Goal: Information Seeking & Learning: Learn about a topic

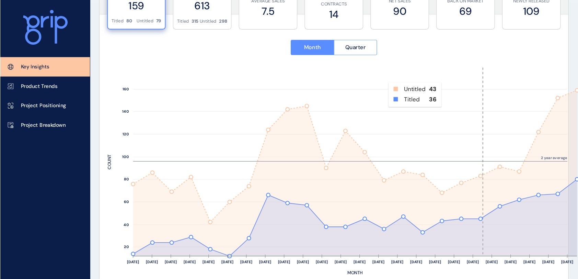
scroll to position [286, 0]
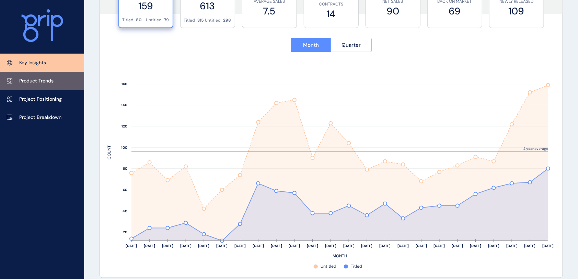
click at [50, 84] on p "Product Trends" at bounding box center [36, 81] width 34 height 7
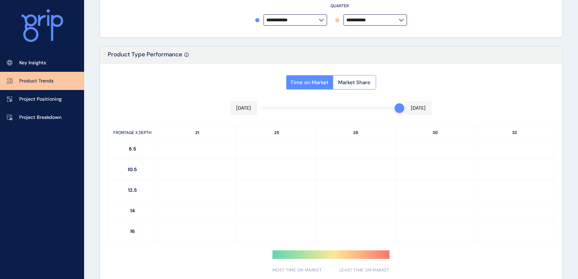
type input "**********"
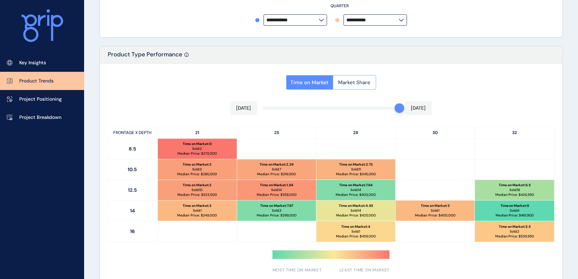
click at [344, 81] on span "Market Share" at bounding box center [355, 82] width 32 height 7
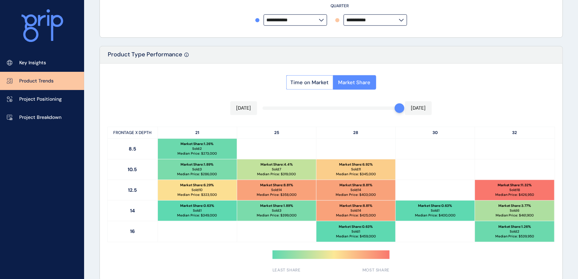
click at [180, 108] on div "Time on Market Market Share Jul 2025 Jul 2025 FRONTAGE X DEPTH 21 25 28 30 32 8…" at bounding box center [331, 172] width 463 height 217
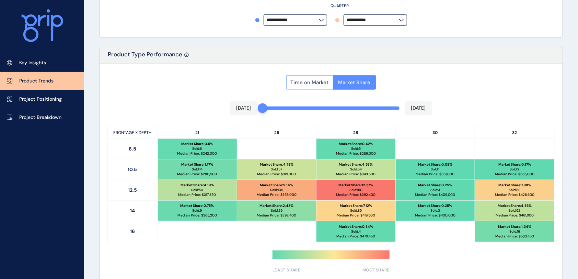
click at [295, 84] on span "Time on Market" at bounding box center [310, 82] width 38 height 7
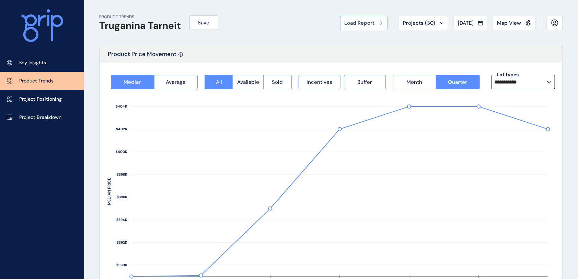
click at [365, 23] on span "Load Report" at bounding box center [360, 23] width 30 height 7
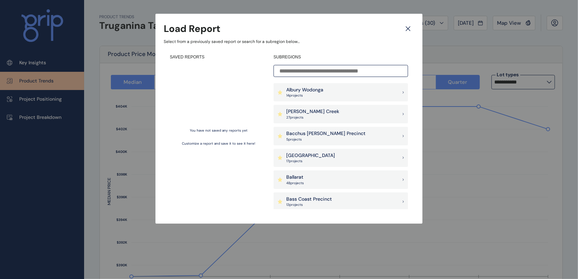
click at [319, 70] on input at bounding box center [341, 71] width 135 height 12
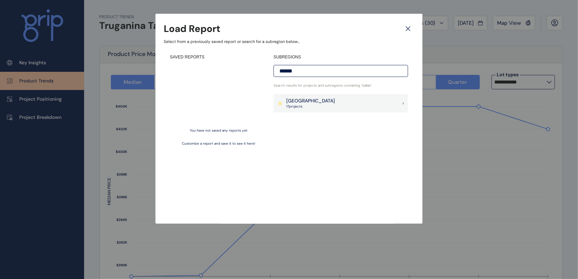
type input "******"
click at [307, 103] on p "[GEOGRAPHIC_DATA]" at bounding box center [310, 101] width 49 height 7
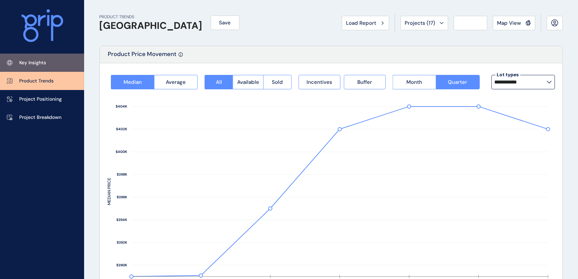
click at [44, 66] on link "Key Insights" at bounding box center [42, 63] width 84 height 18
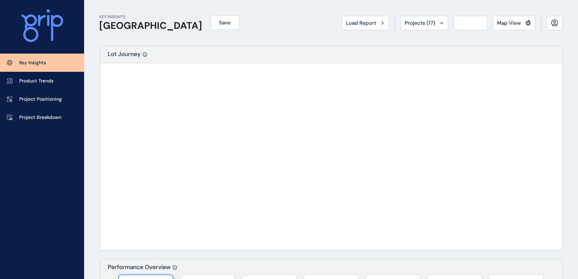
click at [276, 42] on div "KEY INSIGHTS Ballan Road Precinct Save Load Report Projects ( 17 ) Jul 2025 202…" at bounding box center [332, 23] width 464 height 46
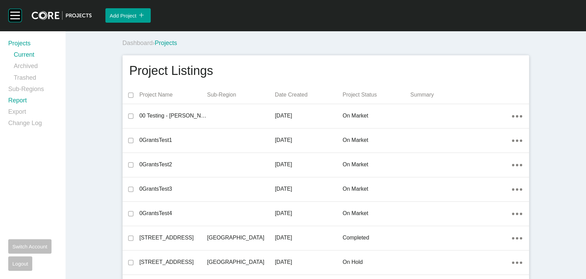
click at [16, 102] on link "Report" at bounding box center [32, 101] width 49 height 11
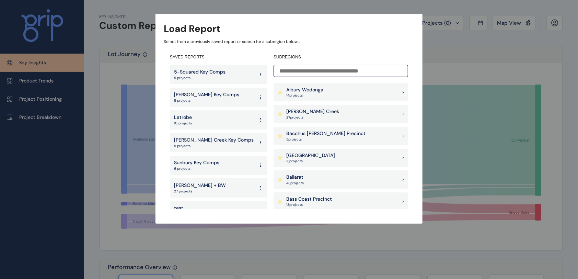
click at [258, 75] on icon at bounding box center [260, 74] width 5 height 12
click at [234, 107] on button "Delete" at bounding box center [234, 108] width 44 height 11
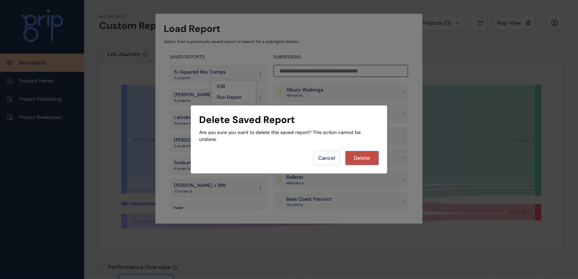
click at [371, 156] on span "Delete" at bounding box center [362, 158] width 16 height 7
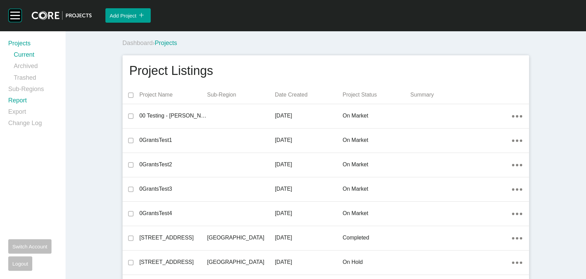
click at [15, 98] on link "Report" at bounding box center [32, 101] width 49 height 11
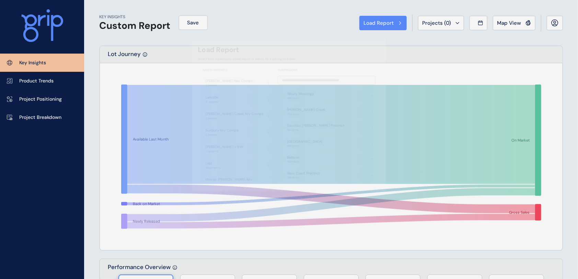
click at [34, 82] on div at bounding box center [289, 139] width 578 height 279
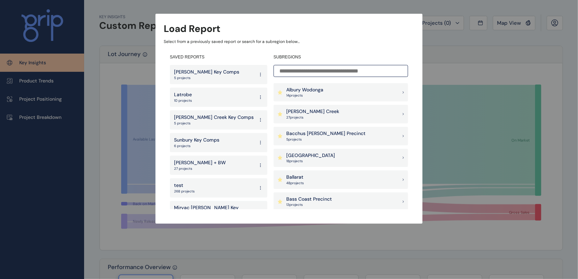
click at [322, 71] on input at bounding box center [341, 71] width 135 height 12
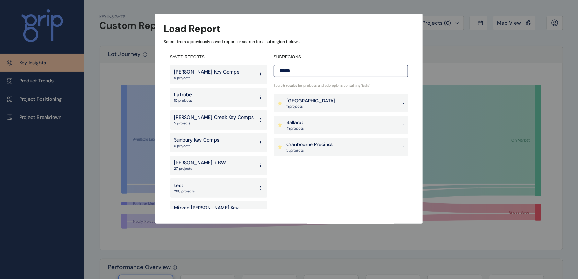
type input "*****"
click at [306, 101] on p "[GEOGRAPHIC_DATA]" at bounding box center [310, 101] width 49 height 7
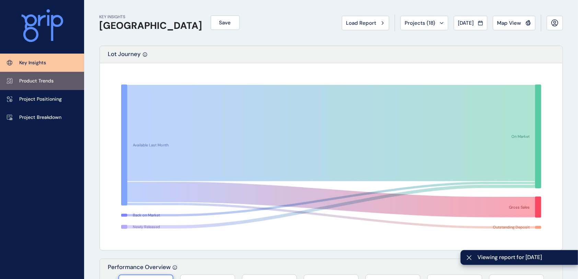
click at [50, 81] on p "Product Trends" at bounding box center [36, 81] width 34 height 7
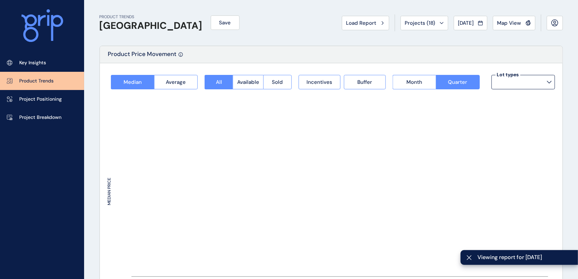
type input "**********"
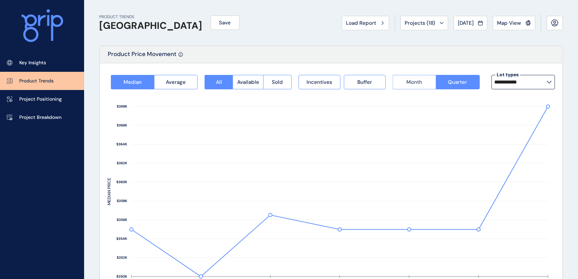
click at [422, 84] on span "Month" at bounding box center [415, 82] width 16 height 7
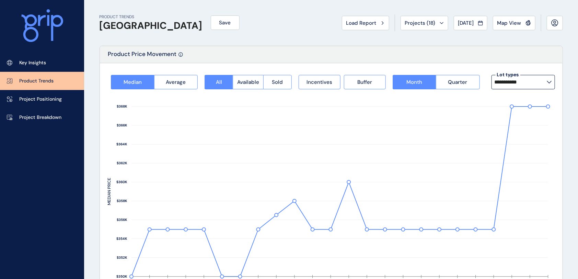
scroll to position [46, 0]
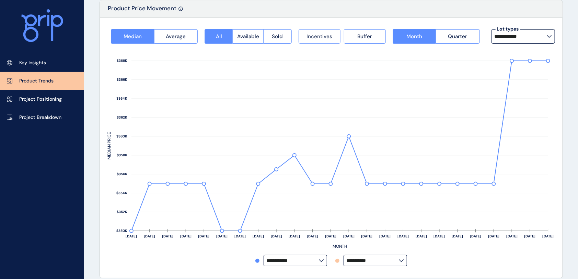
click at [326, 35] on span "Incentives" at bounding box center [320, 36] width 26 height 7
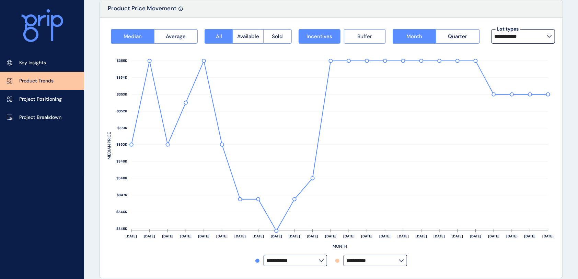
click at [357, 36] on span "Buffer" at bounding box center [364, 36] width 15 height 7
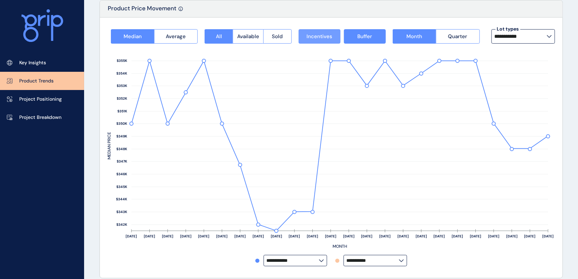
click at [316, 37] on span "Incentives" at bounding box center [320, 36] width 26 height 7
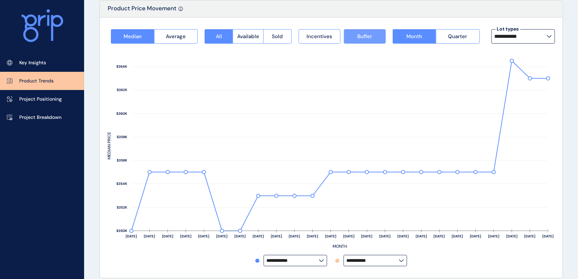
click at [346, 37] on button "Buffer" at bounding box center [365, 36] width 42 height 14
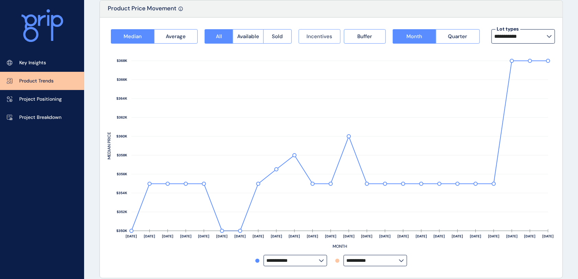
click at [324, 37] on span "Incentives" at bounding box center [320, 36] width 26 height 7
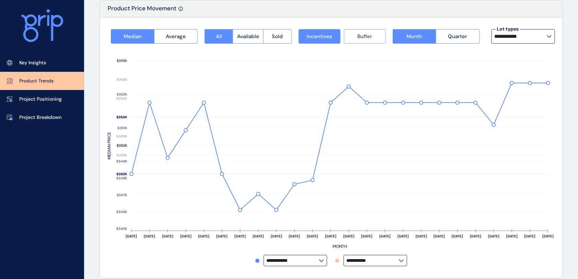
click at [365, 35] on span "Buffer" at bounding box center [364, 36] width 15 height 7
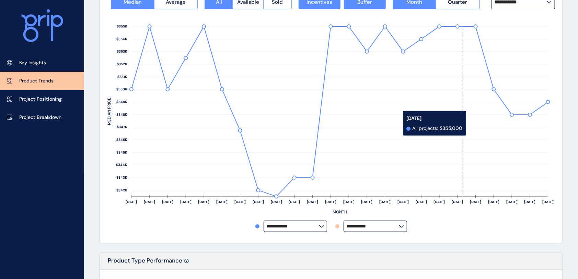
scroll to position [137, 0]
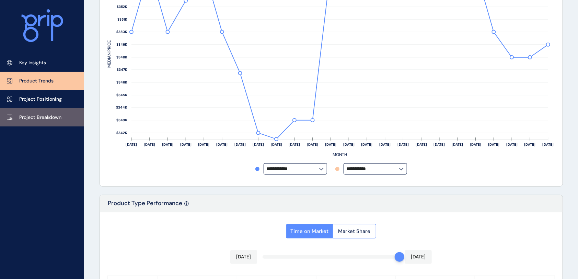
click at [49, 124] on link "Project Breakdown" at bounding box center [42, 117] width 84 height 18
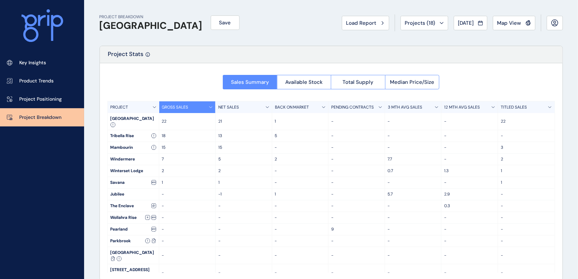
click at [418, 111] on div "3 MTH AVG SALES" at bounding box center [413, 107] width 57 height 12
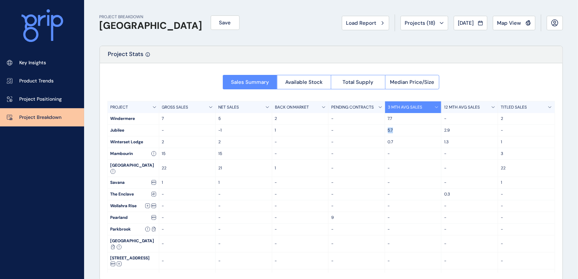
drag, startPoint x: 393, startPoint y: 129, endPoint x: 386, endPoint y: 129, distance: 7.2
click at [386, 129] on div "5.7" at bounding box center [413, 130] width 57 height 11
drag, startPoint x: 449, startPoint y: 129, endPoint x: 441, endPoint y: 128, distance: 8.6
click at [442, 128] on div "2.9" at bounding box center [470, 130] width 57 height 11
click at [452, 136] on div "1.3" at bounding box center [470, 141] width 57 height 11
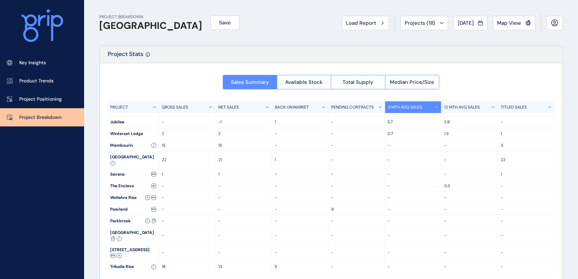
scroll to position [10, 0]
